Goal: Task Accomplishment & Management: Use online tool/utility

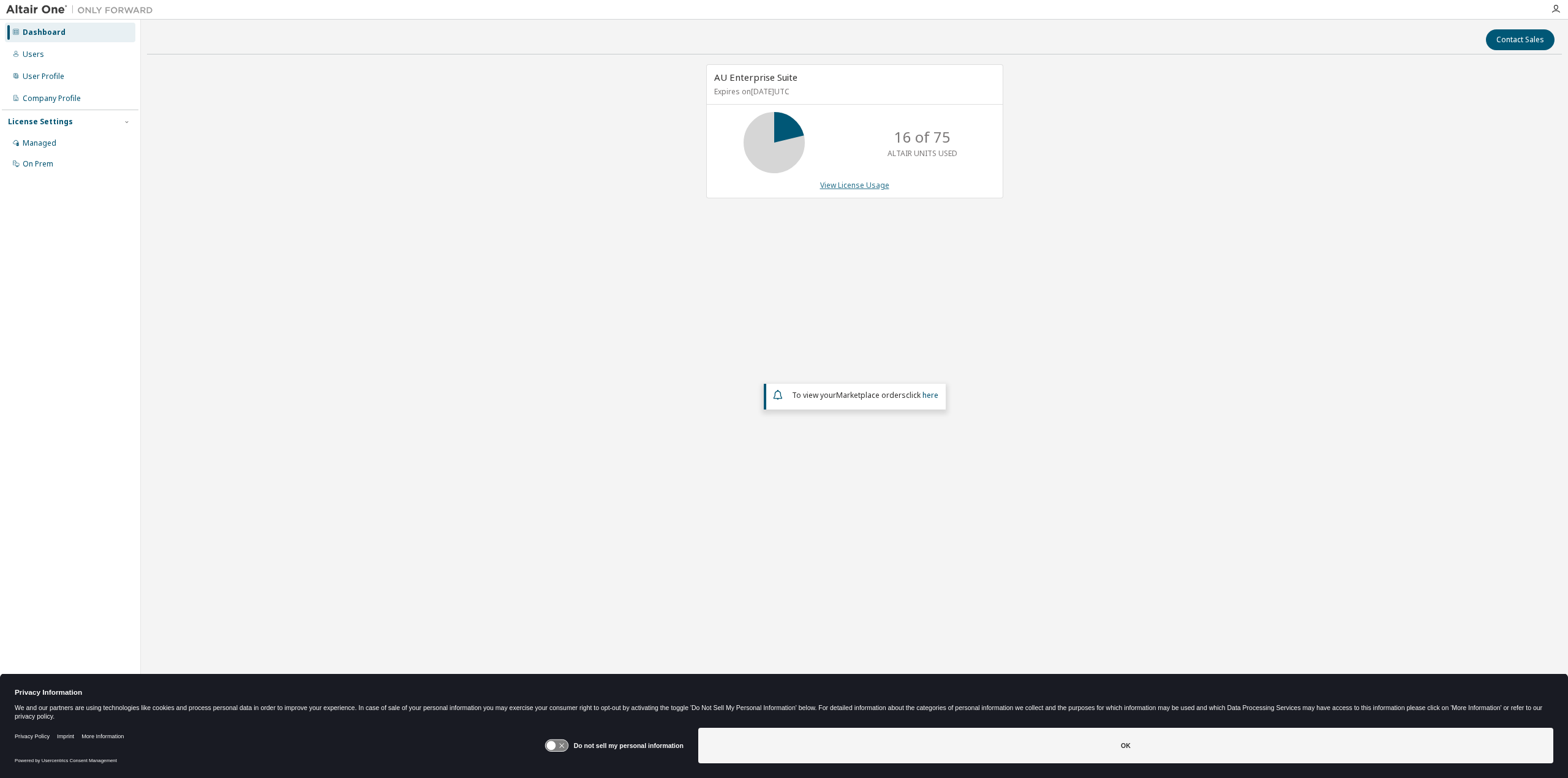
click at [852, 182] on link "View License Usage" at bounding box center [854, 185] width 69 height 11
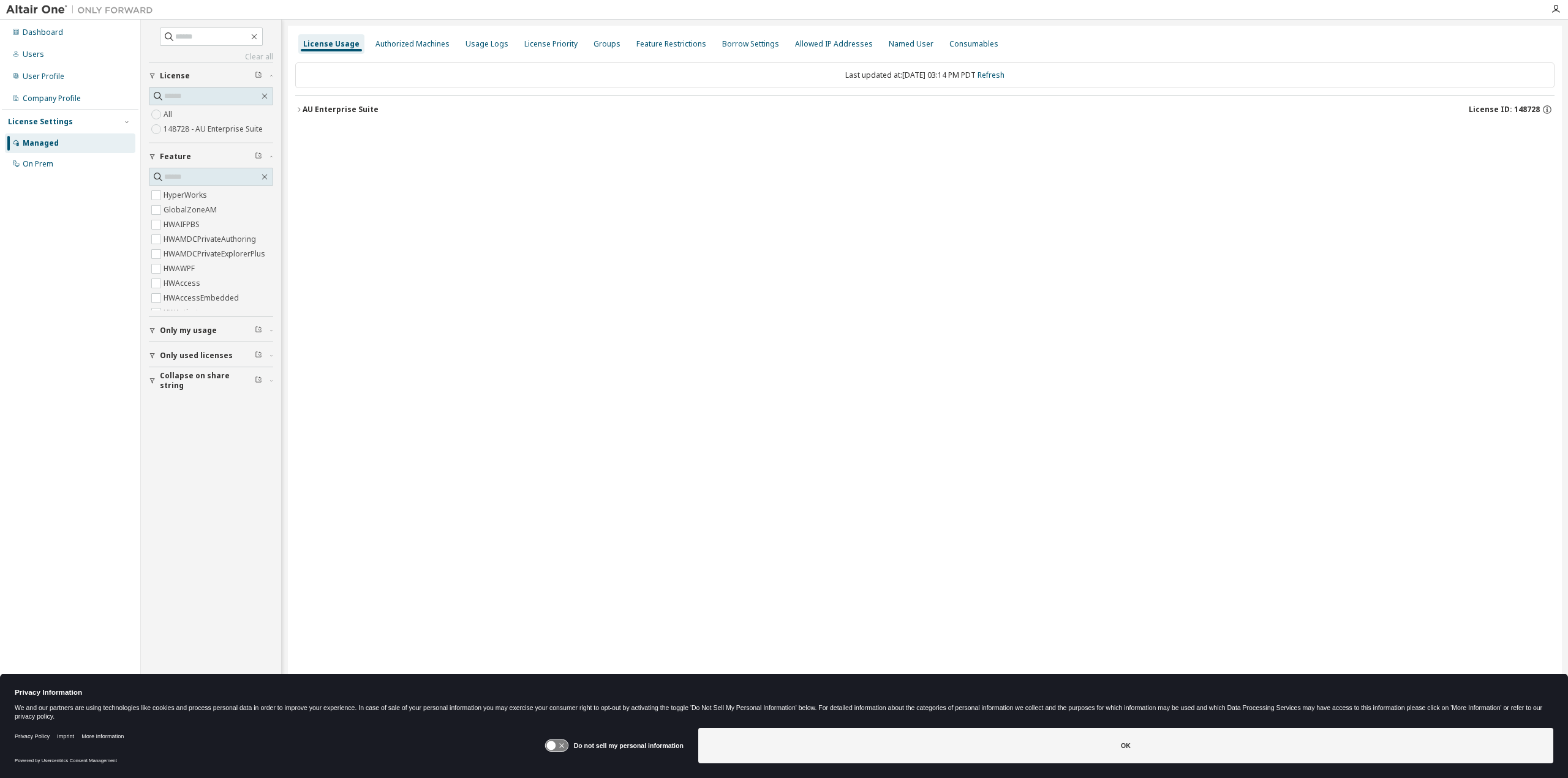
click at [706, 190] on div "License Usage Authorized Machines Usage Logs License Priority Groups Feature Re…" at bounding box center [925, 381] width 1274 height 711
click at [303, 107] on div "AU Enterprise Suite" at bounding box center [341, 110] width 76 height 10
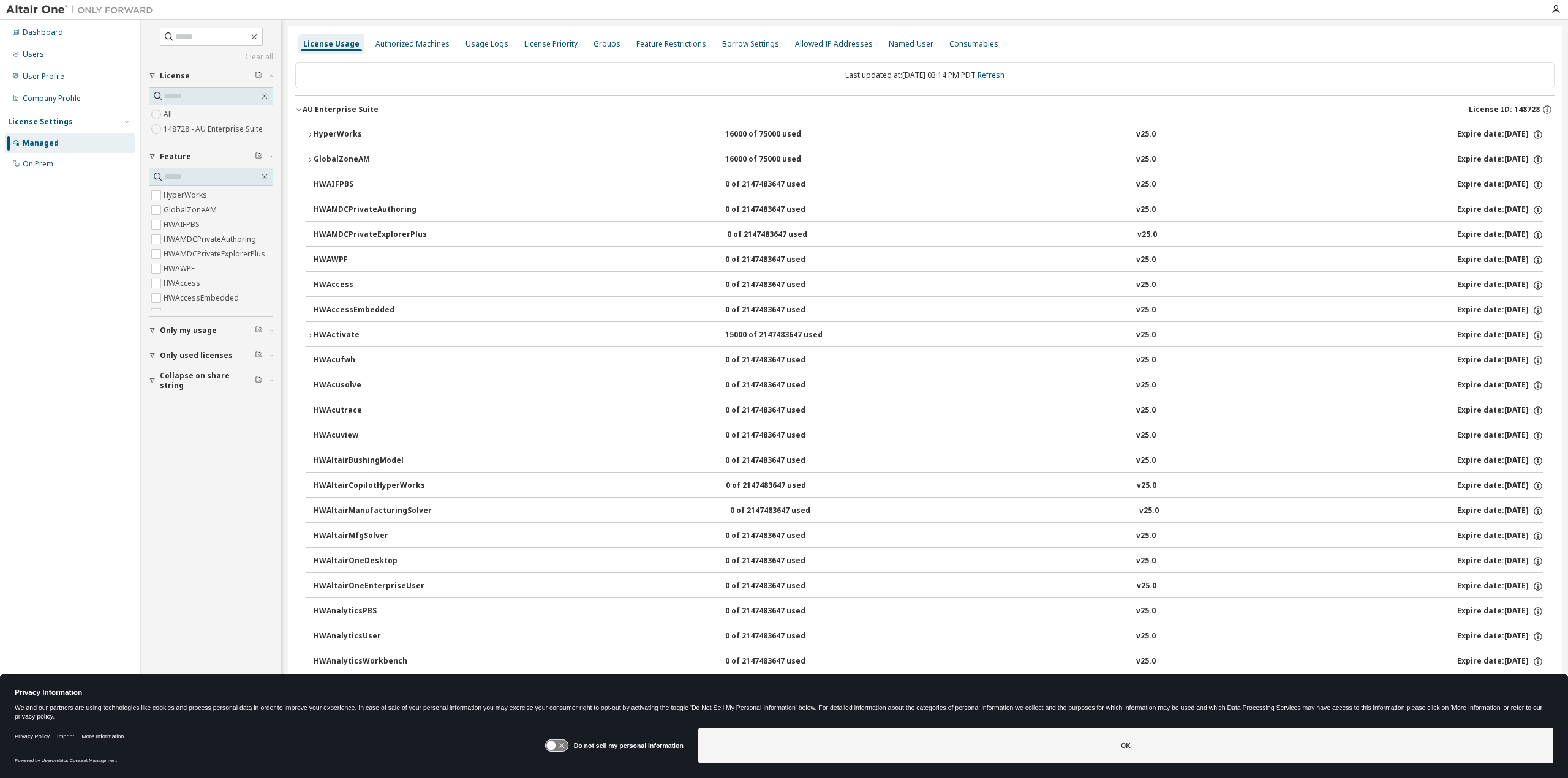
click at [313, 135] on div "HyperWorks" at bounding box center [368, 135] width 110 height 11
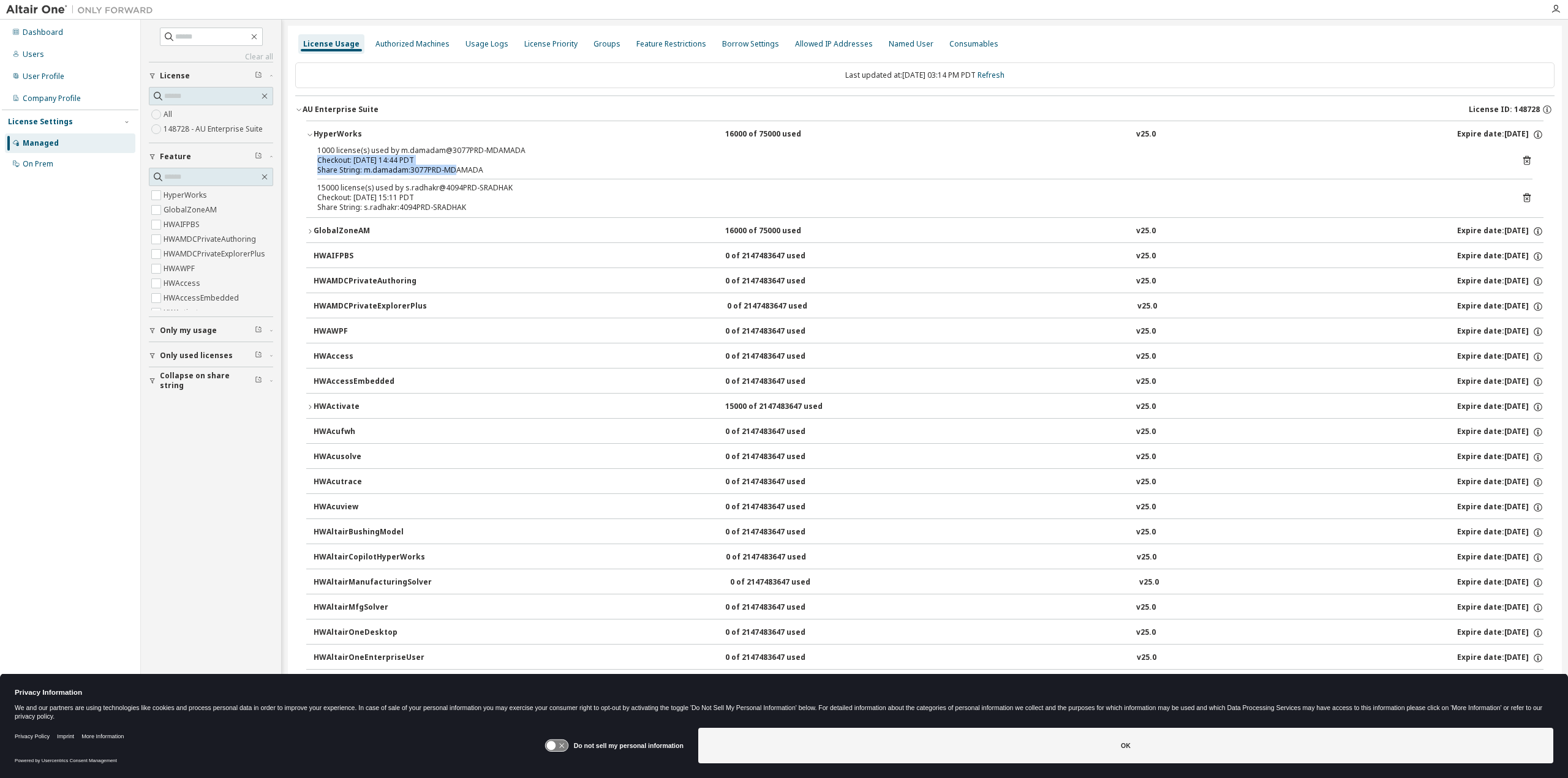
drag, startPoint x: 317, startPoint y: 159, endPoint x: 456, endPoint y: 168, distance: 139.3
click at [456, 168] on div "1000 license(s) used by m.damadam@3077PRD-MDAMADA Checkout: 2025-09-08 14:44 PD…" at bounding box center [910, 160] width 1186 height 29
